Goal: Transaction & Acquisition: Purchase product/service

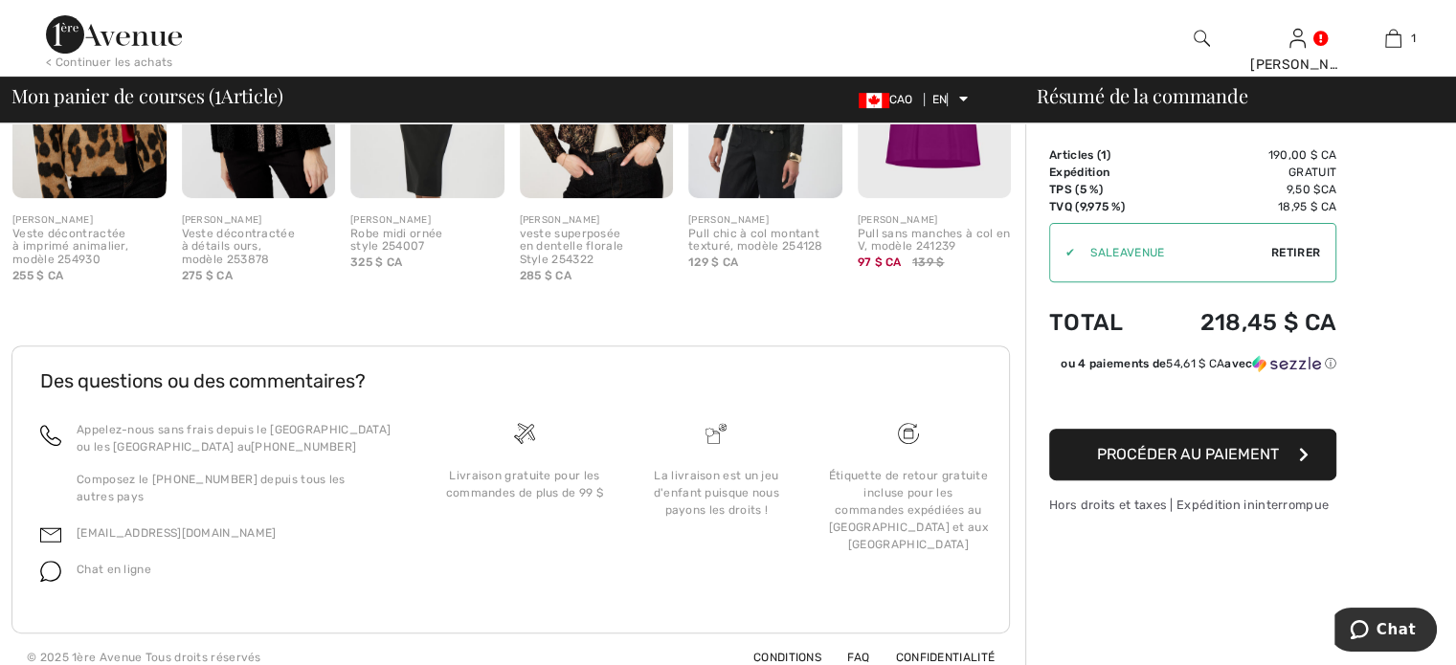
scroll to position [693, 0]
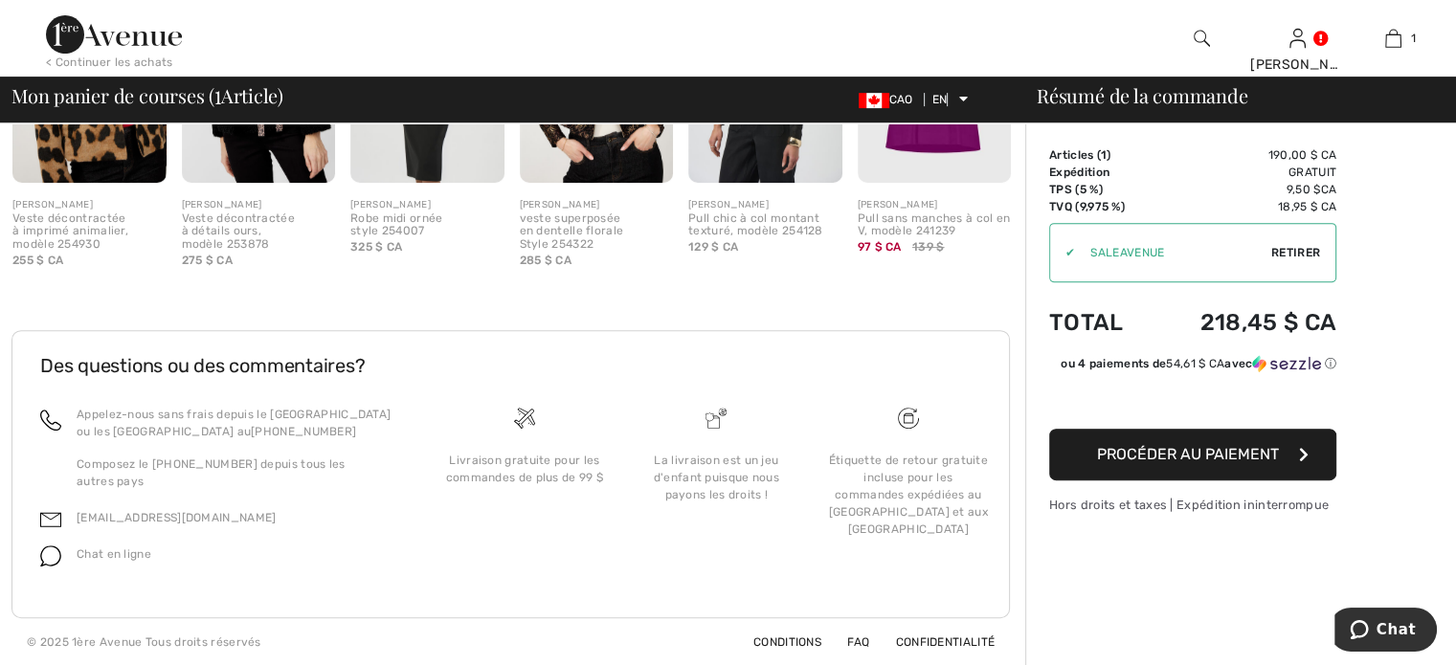
click at [1225, 440] on button "Procéder au paiement" at bounding box center [1192, 455] width 287 height 52
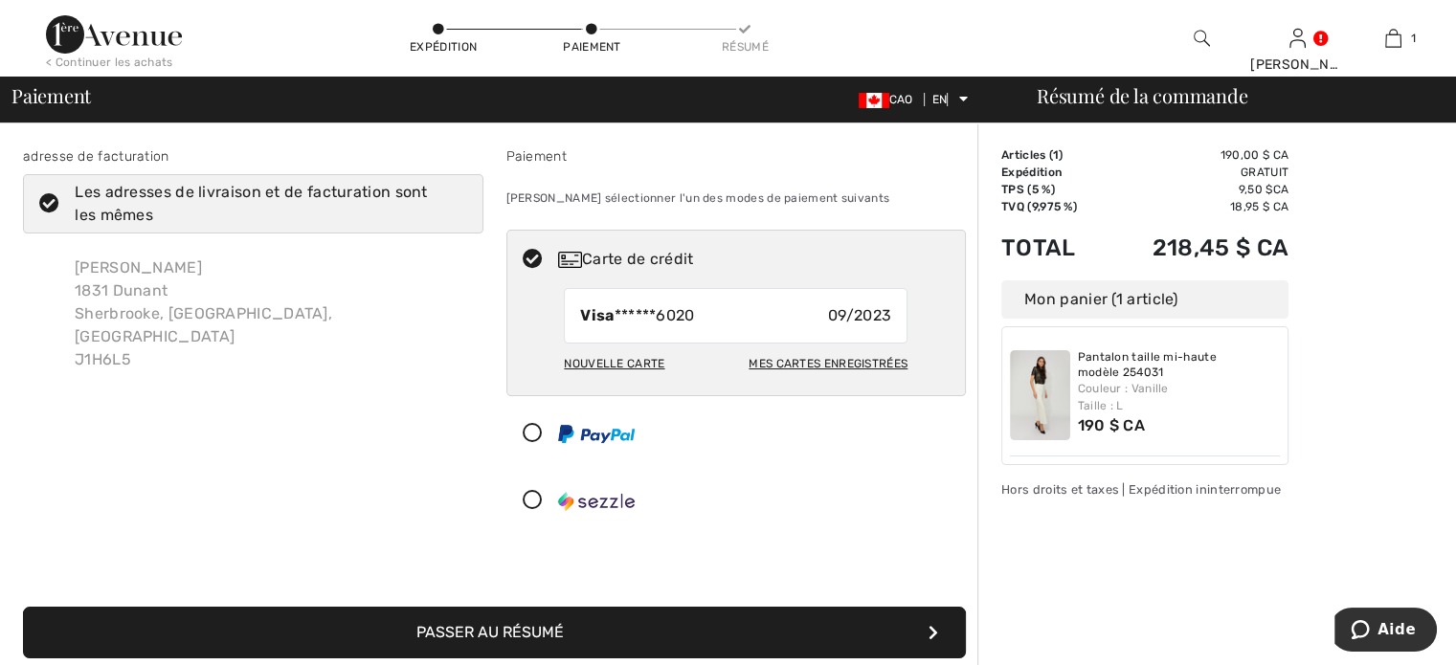
click at [625, 363] on font "Nouvelle carte" at bounding box center [614, 363] width 100 height 13
radio input "true"
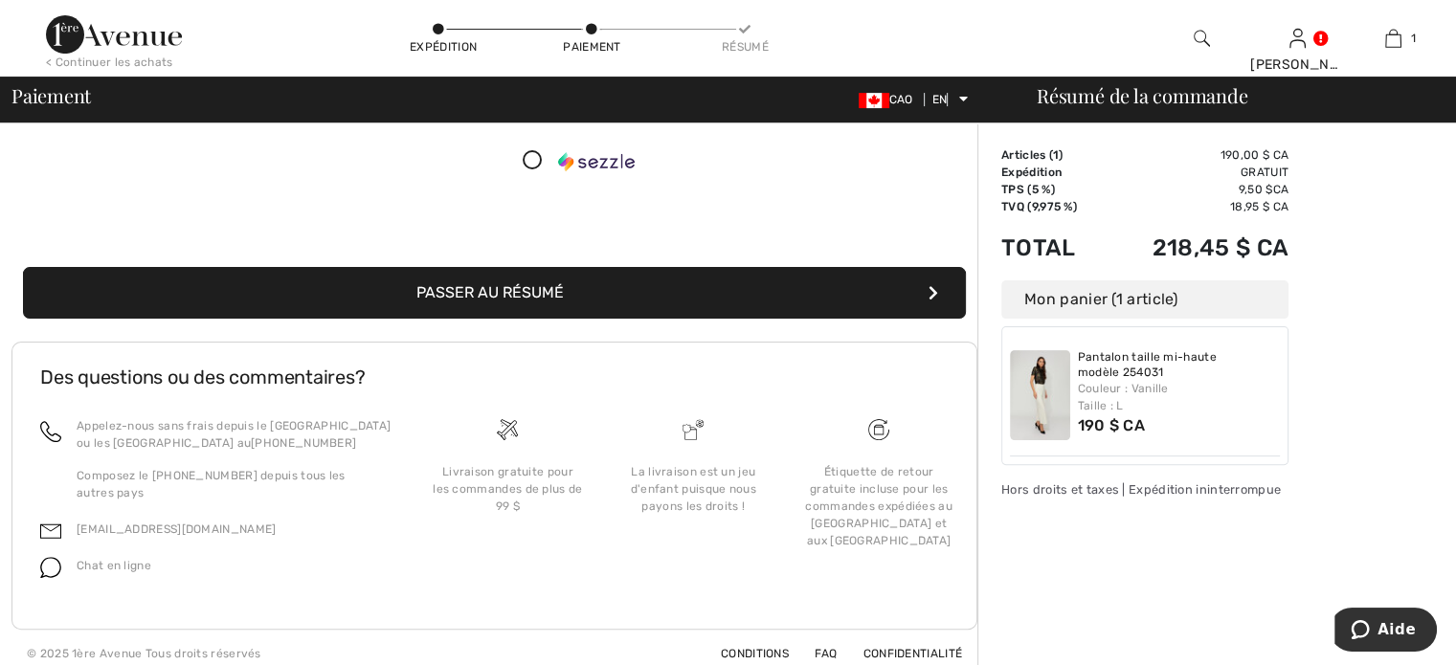
scroll to position [490, 0]
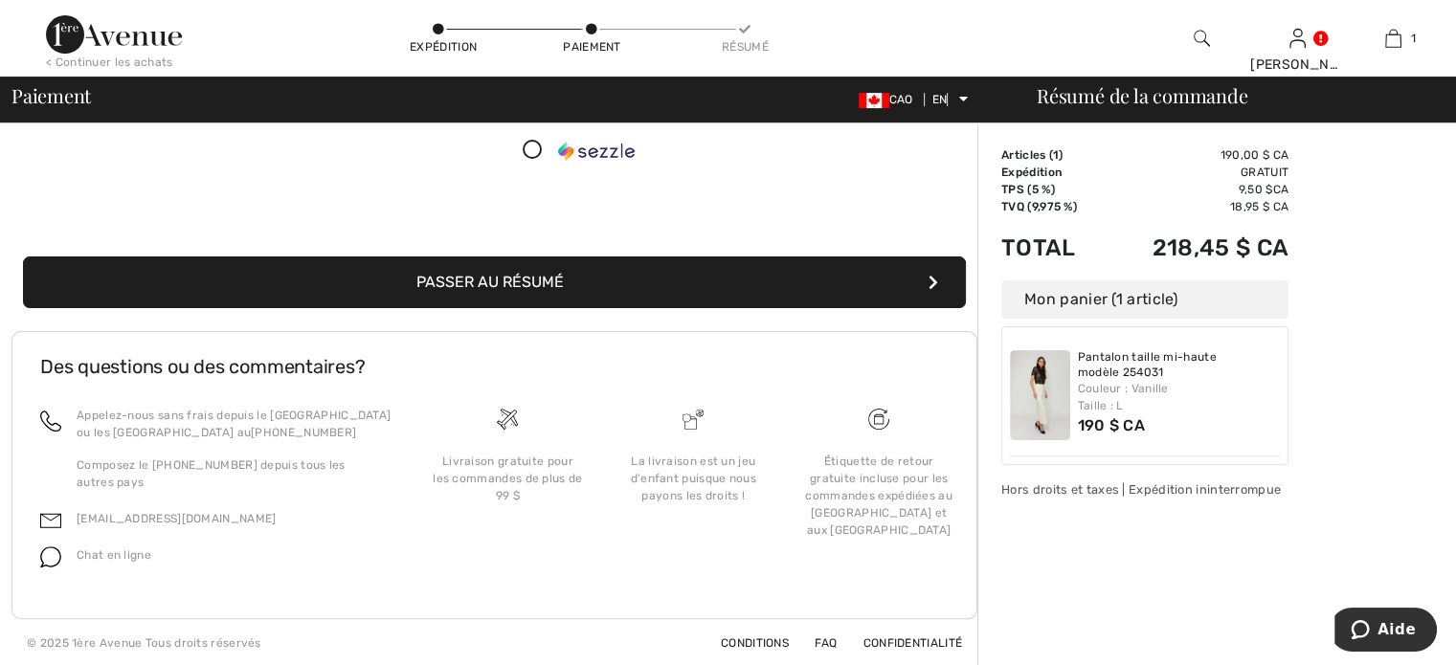
click at [934, 286] on icon "submit" at bounding box center [933, 282] width 10 height 15
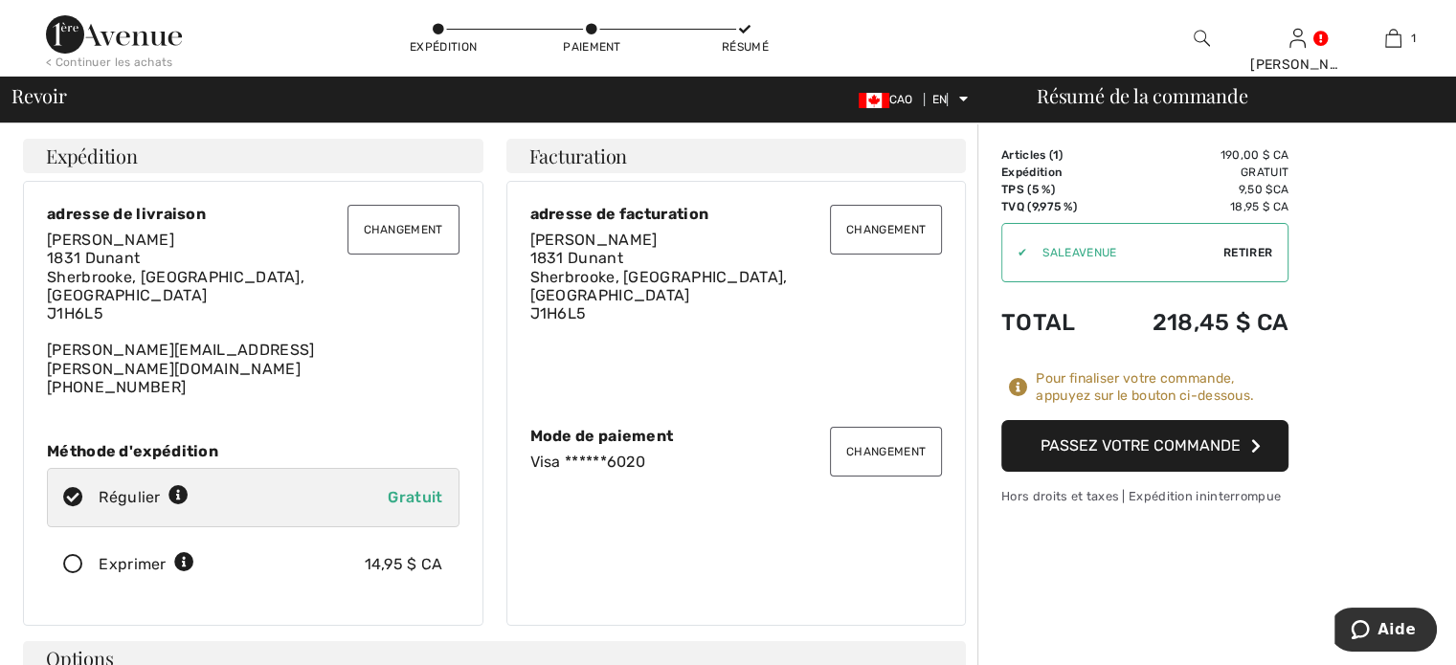
click at [1252, 446] on icon "button" at bounding box center [1256, 445] width 10 height 15
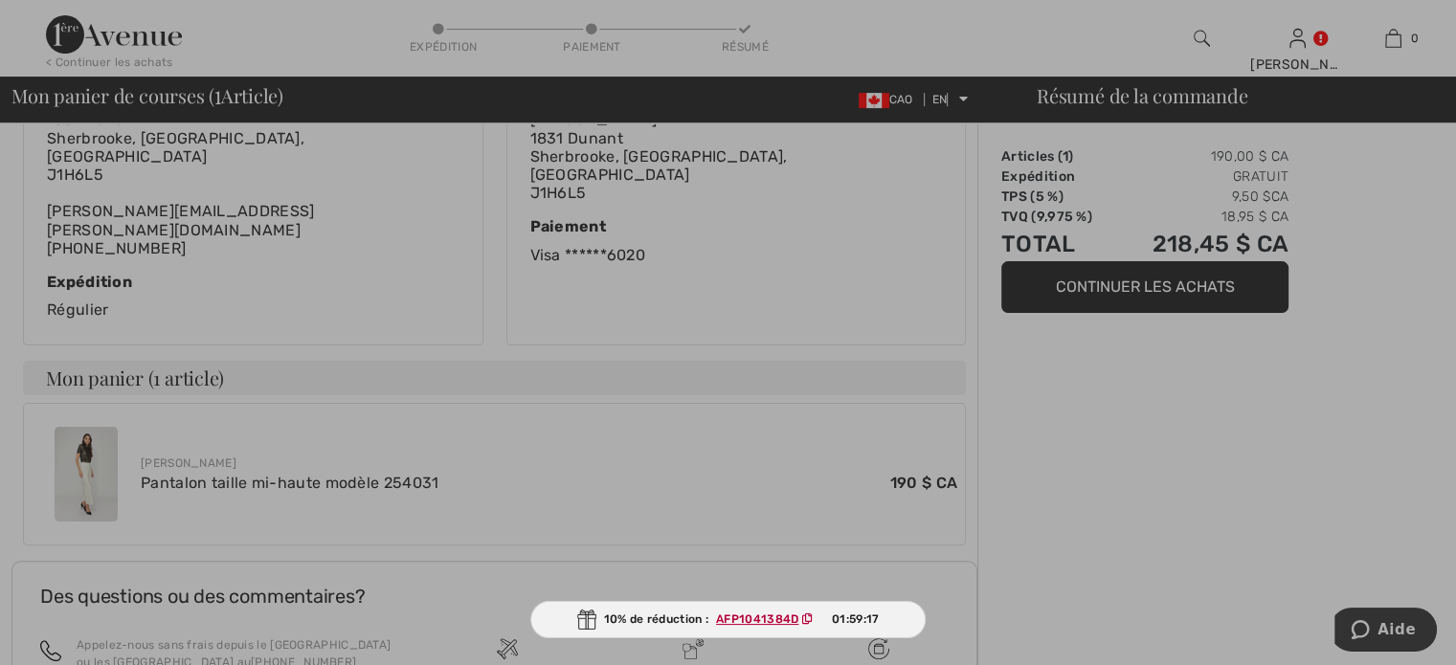
scroll to position [478, 0]
click at [746, 623] on font "AFP1041384D" at bounding box center [757, 618] width 82 height 13
click at [578, 616] on img at bounding box center [584, 620] width 19 height 20
click at [790, 618] on font "AFP1041384D" at bounding box center [756, 618] width 82 height 13
